Goal: Find specific page/section: Find specific page/section

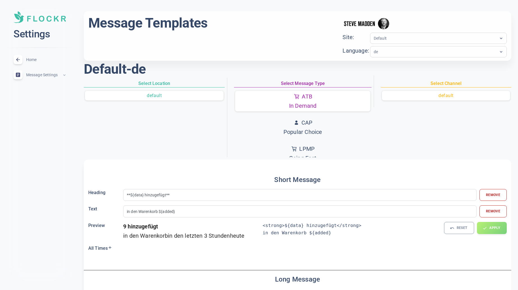
scroll to position [22, 0]
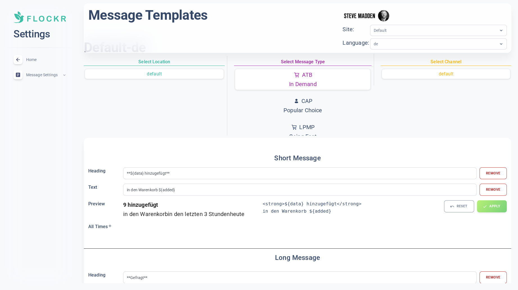
click at [35, 60] on span "Home" at bounding box center [46, 60] width 40 height 0
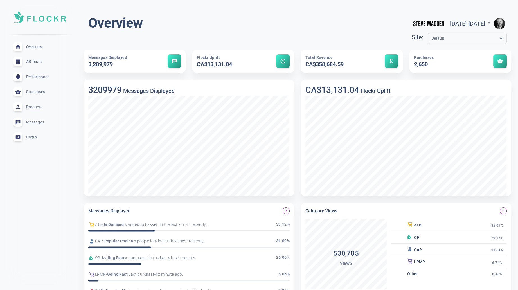
click at [498, 23] on img "button" at bounding box center [498, 23] width 11 height 11
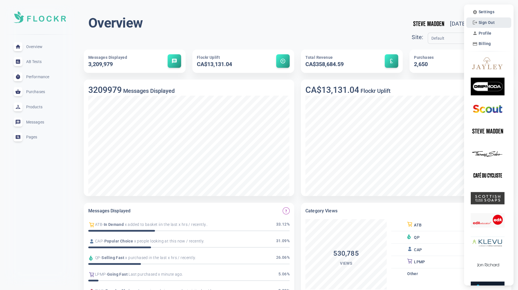
scroll to position [2, 0]
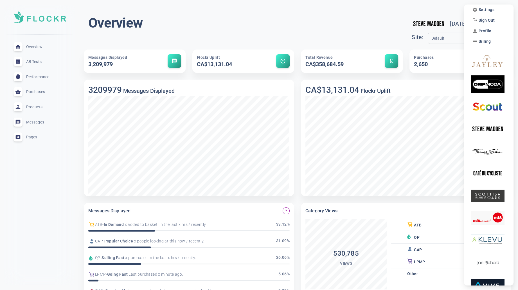
click at [426, 9] on div at bounding box center [259, 145] width 518 height 290
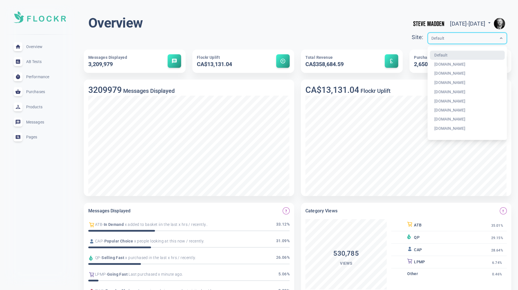
click at [431, 41] on input "text" at bounding box center [453, 38] width 45 height 6
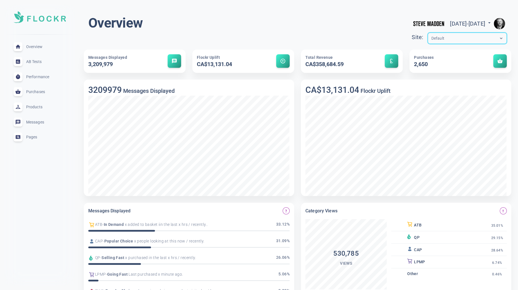
click at [434, 37] on div "Default" at bounding box center [462, 38] width 68 height 6
click at [431, 38] on input "text" at bounding box center [453, 38] width 45 height 6
click at [443, 37] on div "Default" at bounding box center [462, 38] width 68 height 6
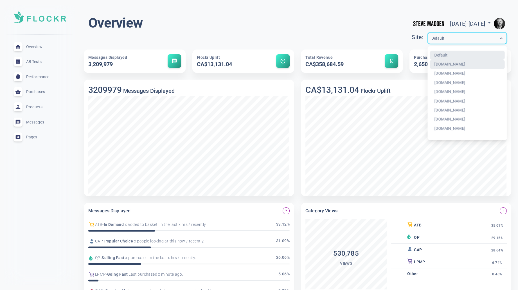
click at [333, 17] on div "Overview Tue Oct 07 2025 - Thu Oct 09 2025 menu Site: option stevemadden.at foc…" at bounding box center [297, 30] width 418 height 31
click at [477, 37] on div "Default" at bounding box center [462, 38] width 68 height 6
click at [422, 12] on header "Overview Tue Oct 07 2025 - Thu Oct 09 2025 menu Site: option Default focused, 1…" at bounding box center [297, 30] width 427 height 38
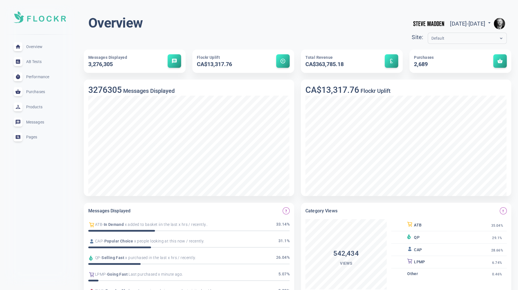
click at [495, 24] on img "button" at bounding box center [498, 23] width 11 height 11
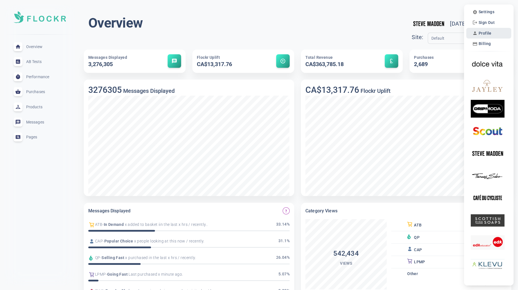
scroll to position [2, 0]
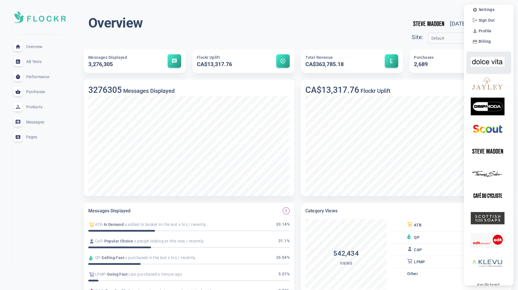
click at [494, 59] on img at bounding box center [487, 62] width 34 height 18
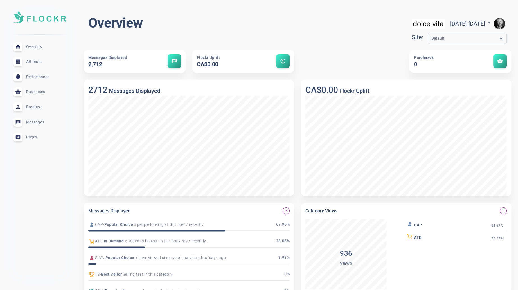
click at [463, 38] on div "Default" at bounding box center [462, 38] width 68 height 6
click at [331, 23] on div "Overview [DATE] - [DATE] menu Site: Default" at bounding box center [297, 30] width 418 height 31
